Goal: Find specific page/section: Find specific page/section

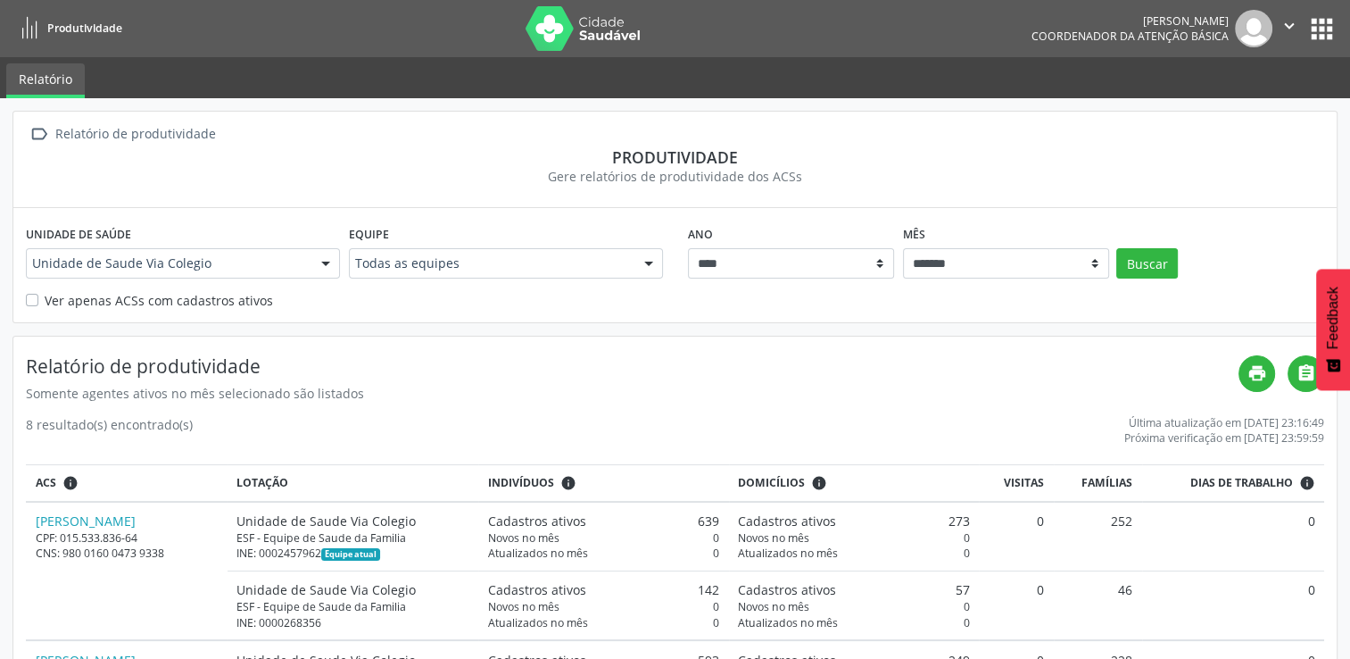
click at [1331, 30] on button "apps" at bounding box center [1321, 28] width 31 height 31
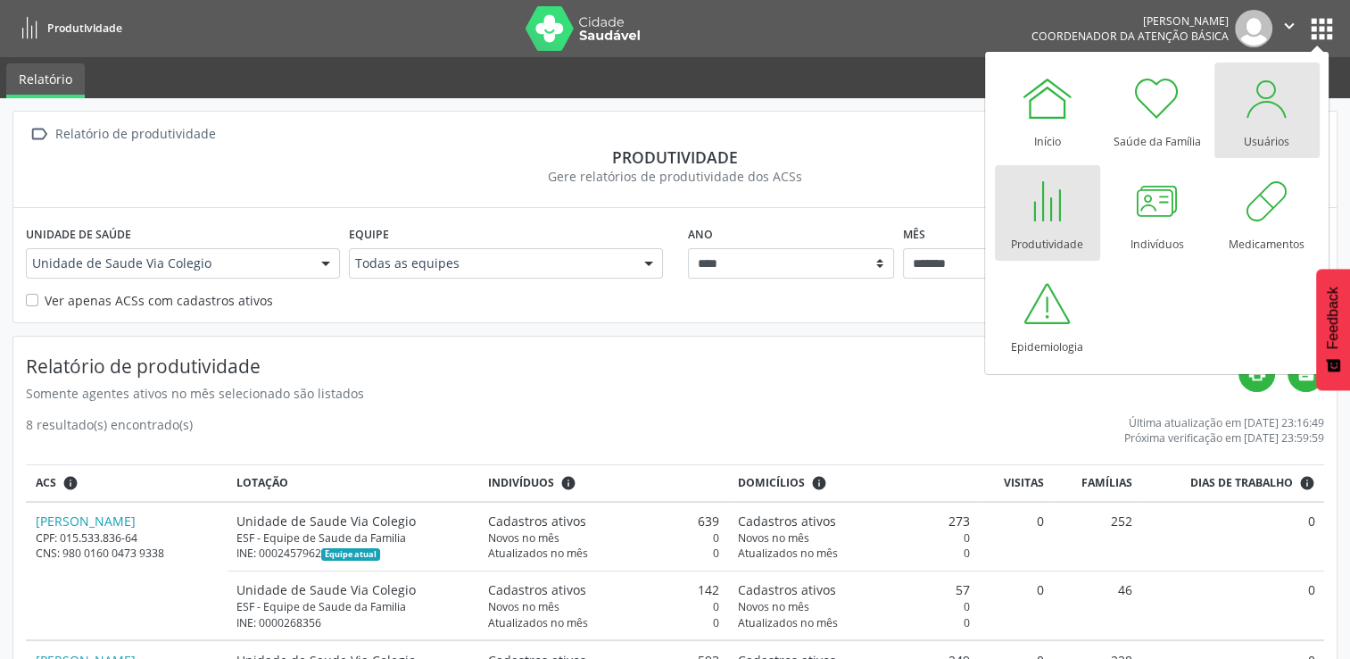
click at [1267, 121] on div at bounding box center [1267, 98] width 54 height 54
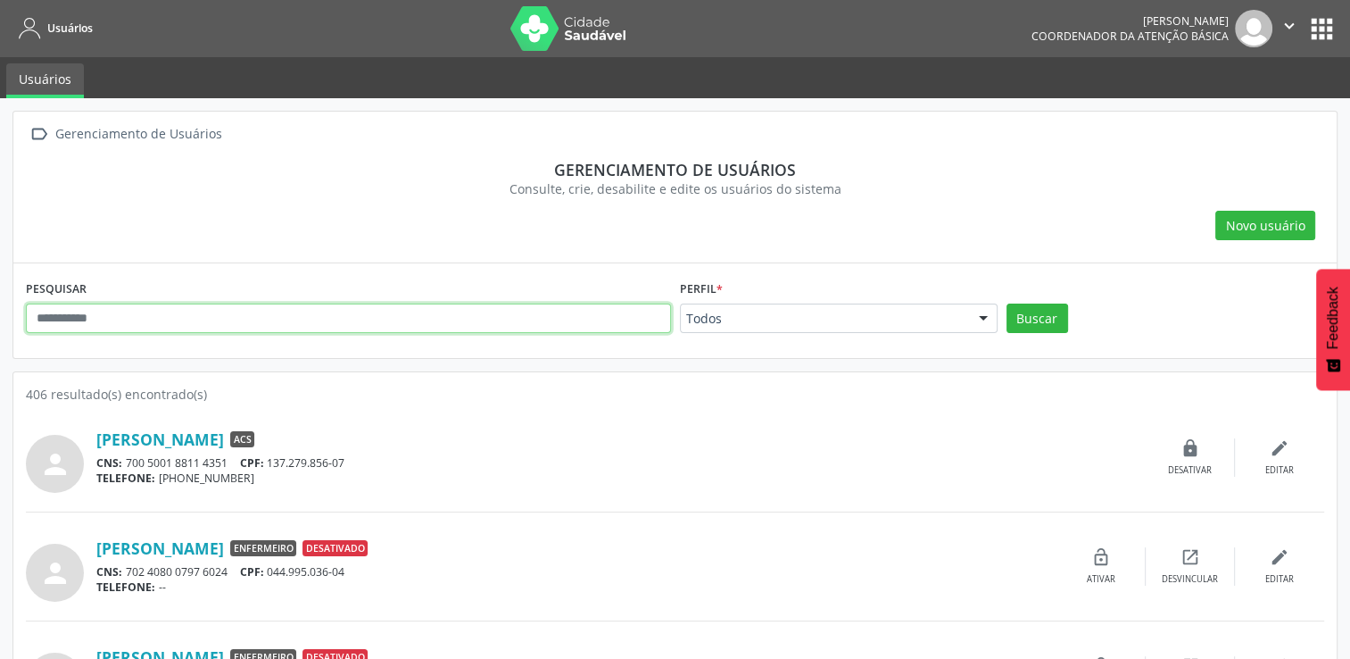
click at [124, 319] on input "text" at bounding box center [348, 318] width 645 height 30
type input "**********"
click at [1007, 303] on button "Buscar" at bounding box center [1038, 318] width 62 height 30
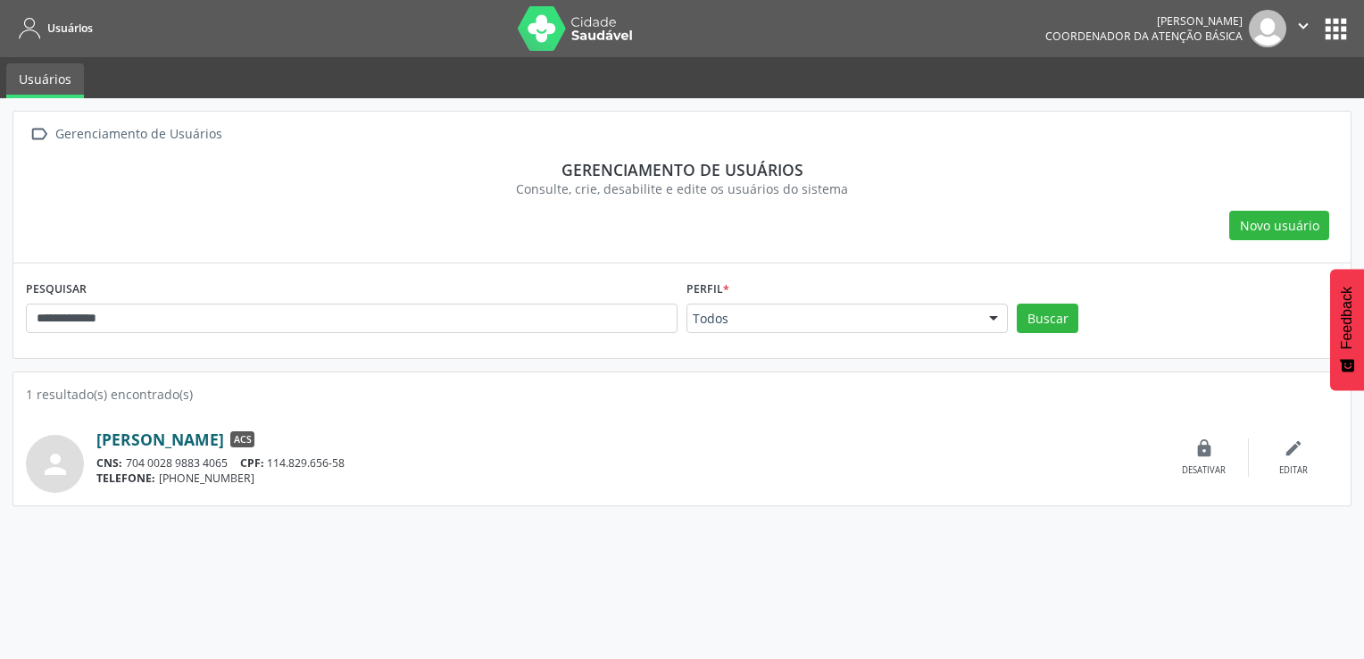
click at [218, 436] on link "[PERSON_NAME]" at bounding box center [160, 439] width 128 height 20
